Goal: Use online tool/utility: Utilize a website feature to perform a specific function

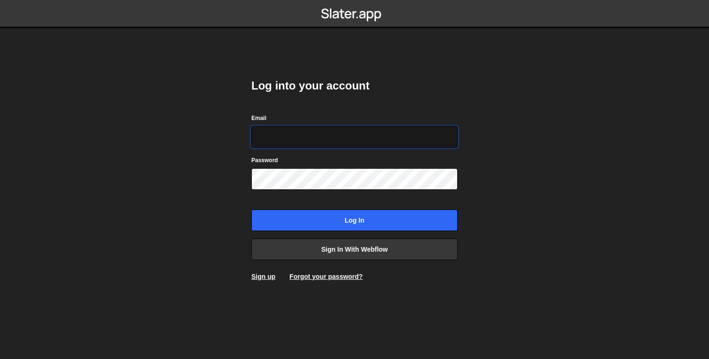
type input "[EMAIL_ADDRESS][DOMAIN_NAME]"
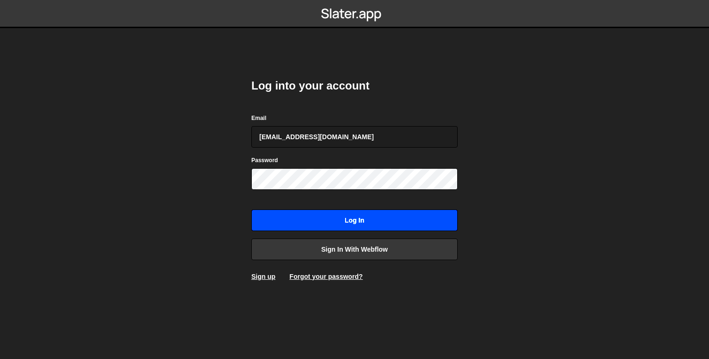
click at [358, 219] on input "Log in" at bounding box center [354, 221] width 206 height 22
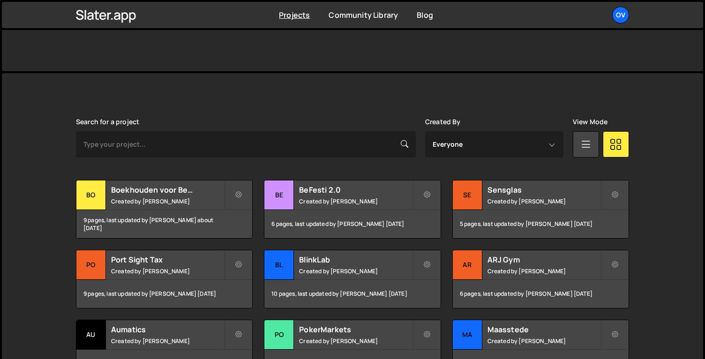
scroll to position [217, 0]
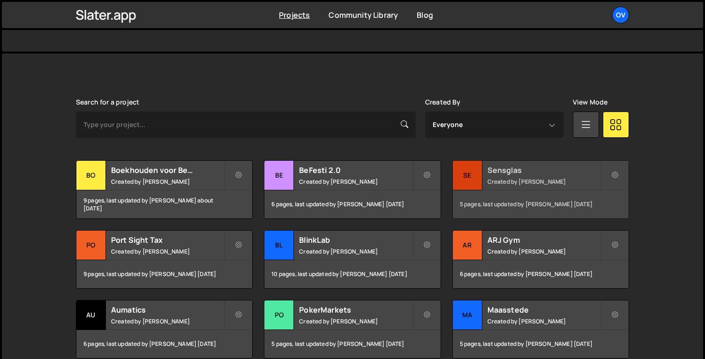
click at [505, 179] on small "Created by [PERSON_NAME]" at bounding box center [544, 182] width 113 height 8
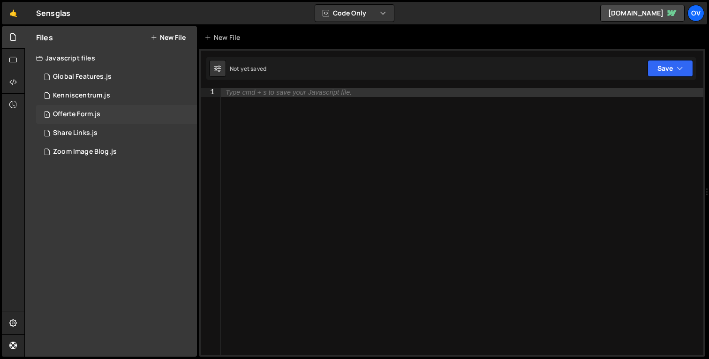
click at [101, 118] on div "1 Offerte Form.js 0" at bounding box center [116, 114] width 161 height 19
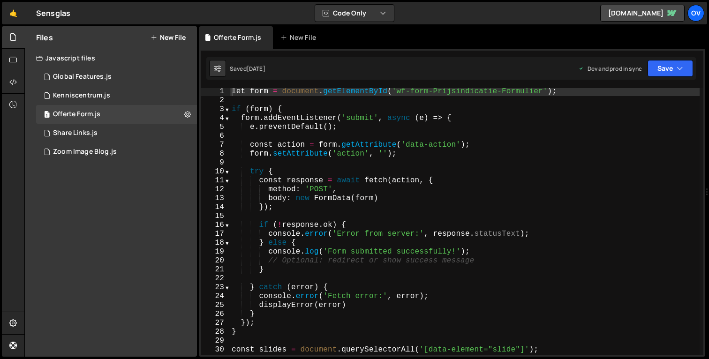
scroll to position [1, 0]
type textarea "const action = form.getAttribute('data-action');"
click at [484, 143] on div "let form = document . getElementById ( 'wf-form-Prijsindicatie-Formulier' ) ; i…" at bounding box center [465, 229] width 470 height 285
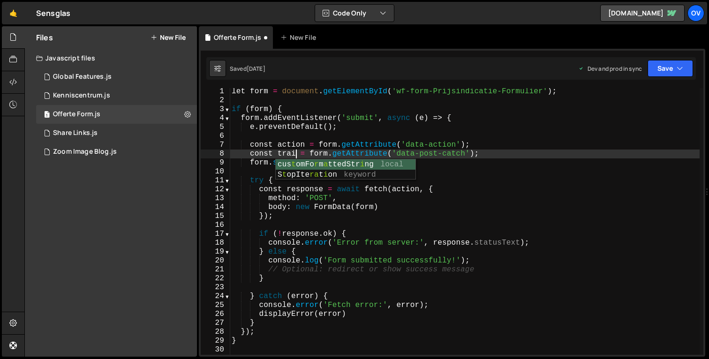
scroll to position [0, 4]
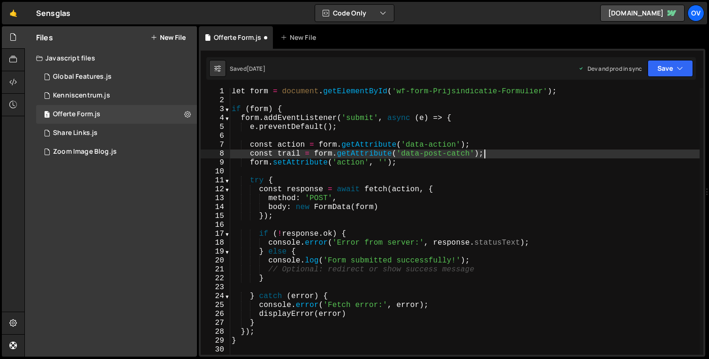
click at [500, 154] on div "let form = document . getElementById ( 'wf-form-Prijsindicatie-Formulier' ) ; i…" at bounding box center [465, 229] width 470 height 285
type textarea "const trail = form.getAttribute('data-post-catch');"
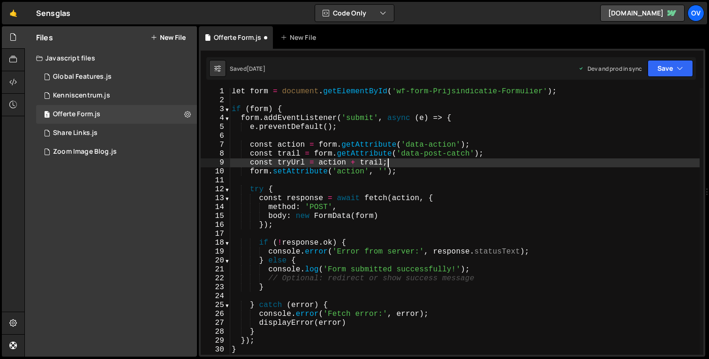
scroll to position [0, 9]
click at [388, 174] on div "let form = document . getElementById ( 'wf-form-Prijsindicatie-Formulier' ) ; i…" at bounding box center [465, 229] width 470 height 285
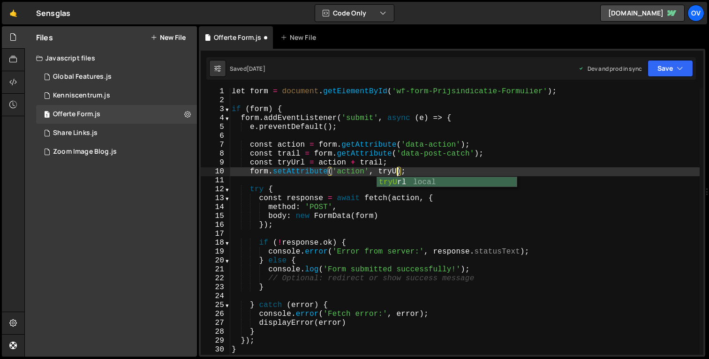
scroll to position [0, 10]
click at [432, 173] on div "let form = document . getElementById ( 'wf-form-Prijsindicatie-Formulier' ) ; i…" at bounding box center [465, 229] width 470 height 285
click at [290, 164] on div "let form = document . getElementById ( 'wf-form-Prijsindicatie-Formulier' ) ; i…" at bounding box center [465, 229] width 470 height 285
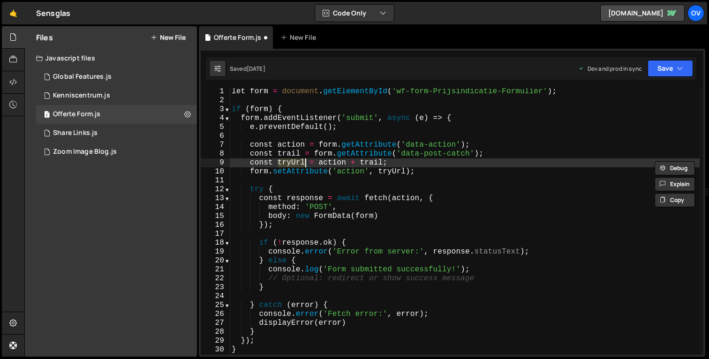
click at [405, 200] on div "let form = document . getElementById ( 'wf-form-Prijsindicatie-Formulier' ) ; i…" at bounding box center [465, 229] width 470 height 285
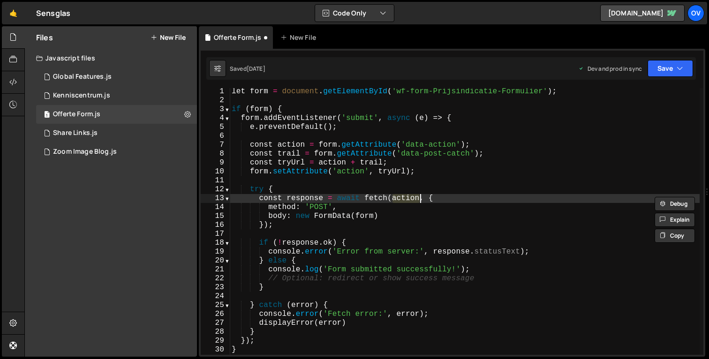
paste textarea "tryUrl"
type textarea "const response = await fetch(tryUrl, {"
